Goal: Transaction & Acquisition: Download file/media

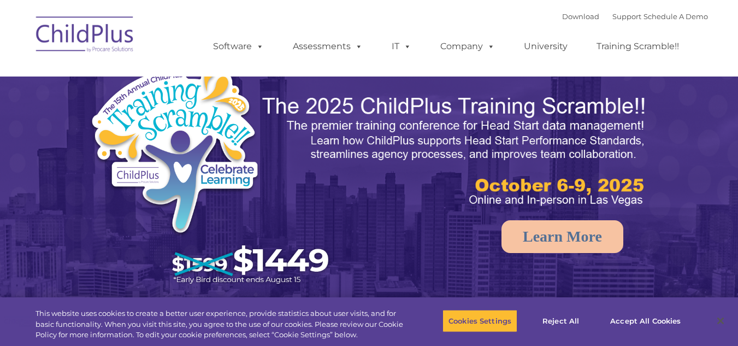
select select "MEDIUM"
click at [568, 14] on link "Download" at bounding box center [580, 16] width 37 height 9
select select "MEDIUM"
click at [562, 15] on link "Download" at bounding box center [580, 16] width 37 height 9
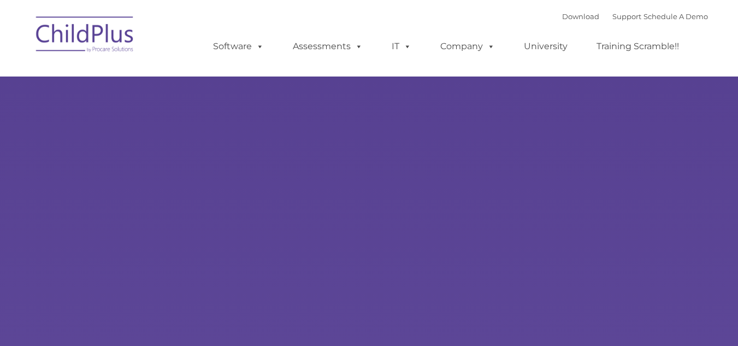
type input ""
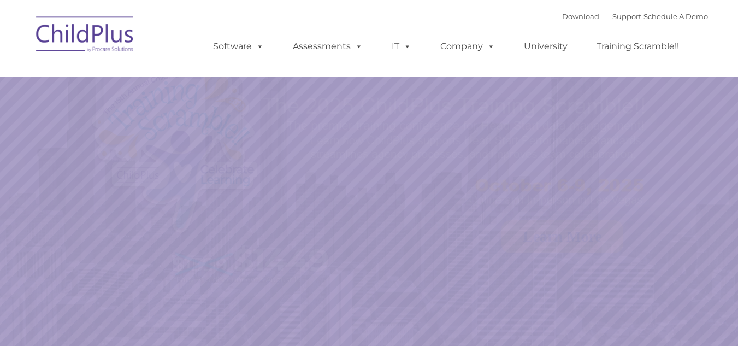
select select "MEDIUM"
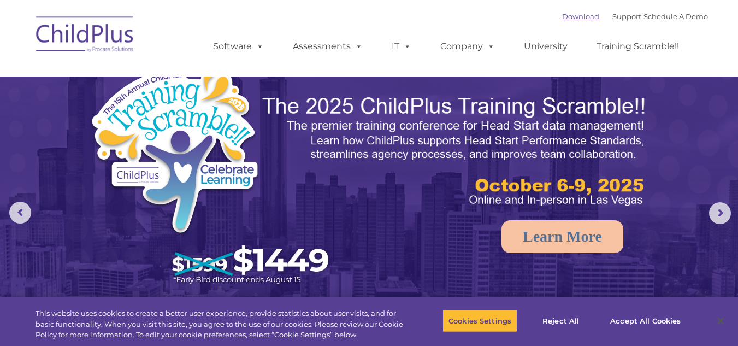
click at [562, 19] on link "Download" at bounding box center [580, 16] width 37 height 9
